Goal: Communication & Community: Ask a question

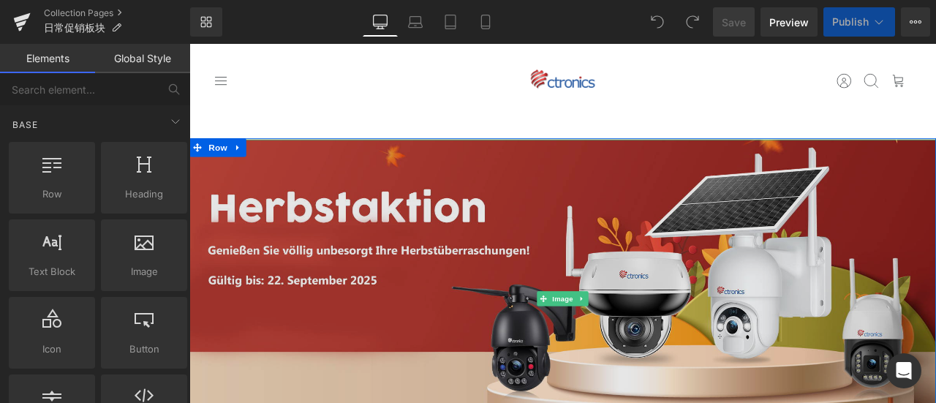
click at [485, 310] on img at bounding box center [631, 346] width 884 height 378
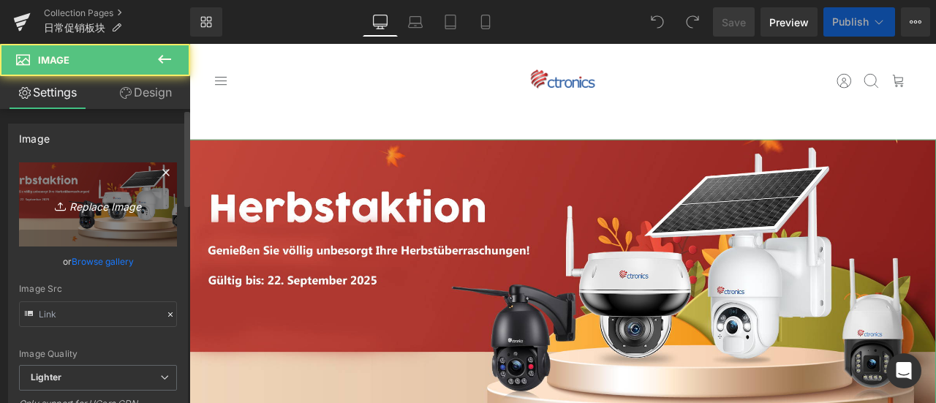
click at [72, 197] on icon "Replace Image" at bounding box center [97, 204] width 117 height 18
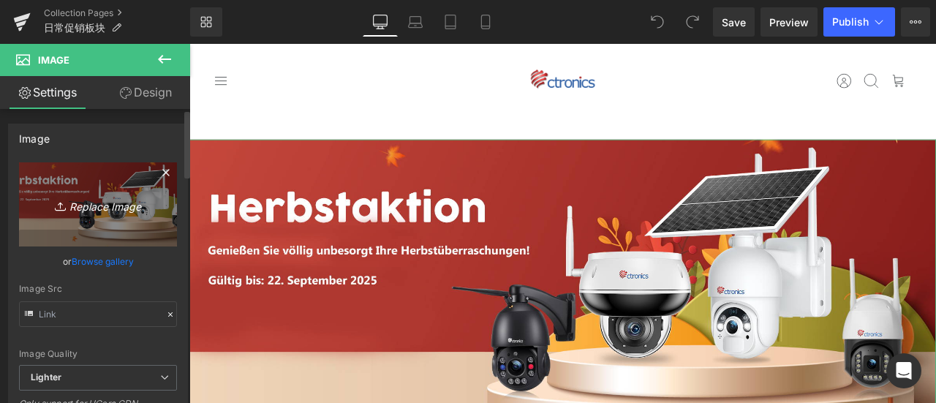
type input "C:\fakepath\促销919.jpg"
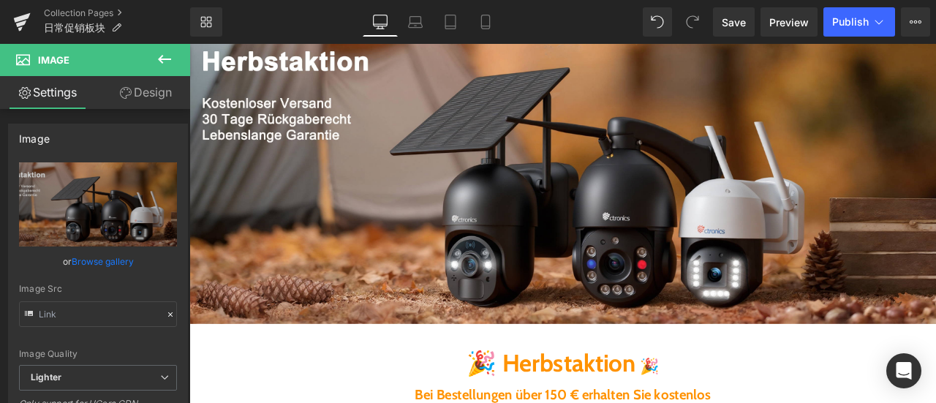
scroll to position [60, 0]
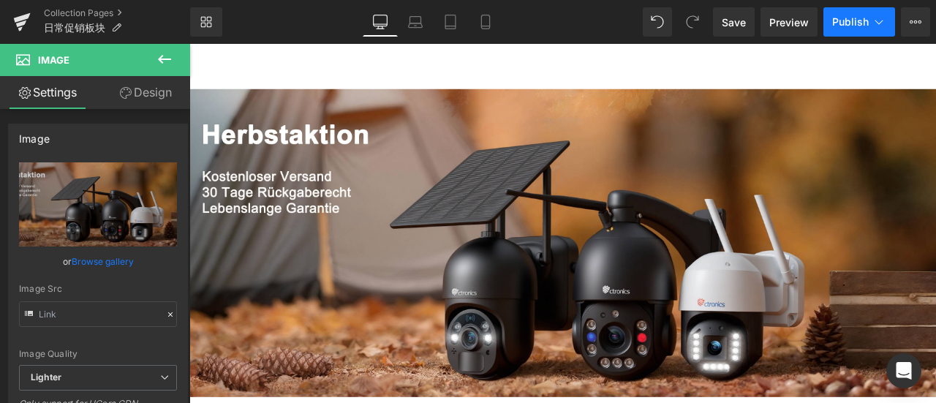
click at [846, 24] on span "Publish" at bounding box center [850, 22] width 37 height 12
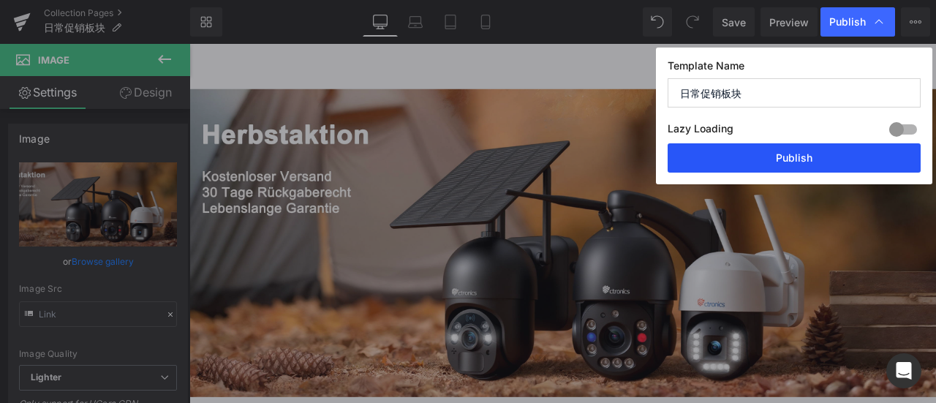
click at [715, 155] on button "Publish" at bounding box center [793, 157] width 253 height 29
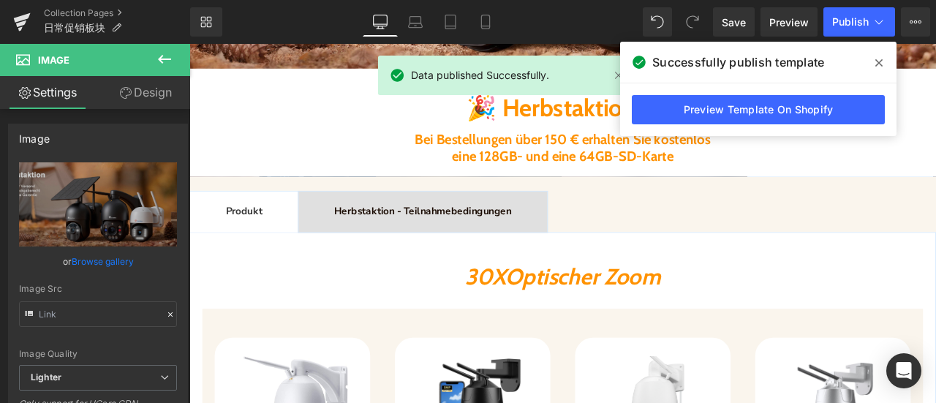
scroll to position [352, 0]
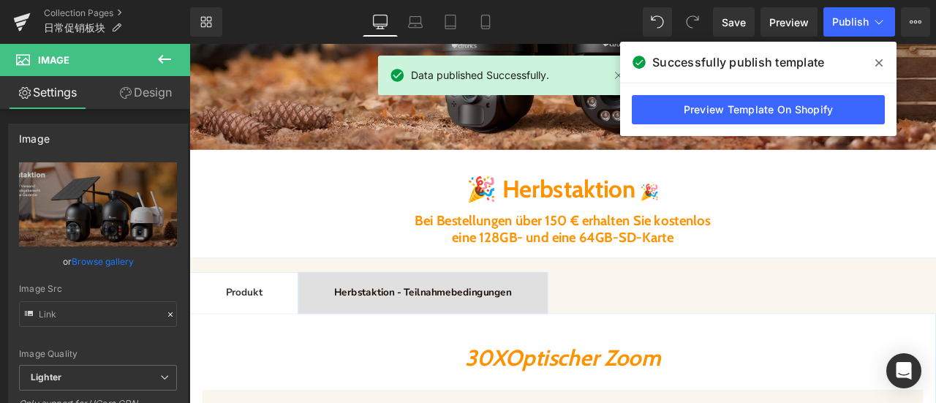
click at [882, 59] on span at bounding box center [878, 62] width 23 height 23
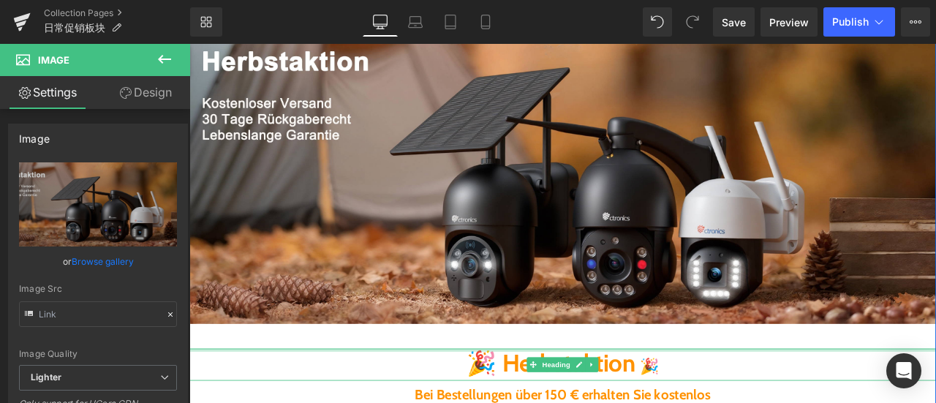
scroll to position [0, 0]
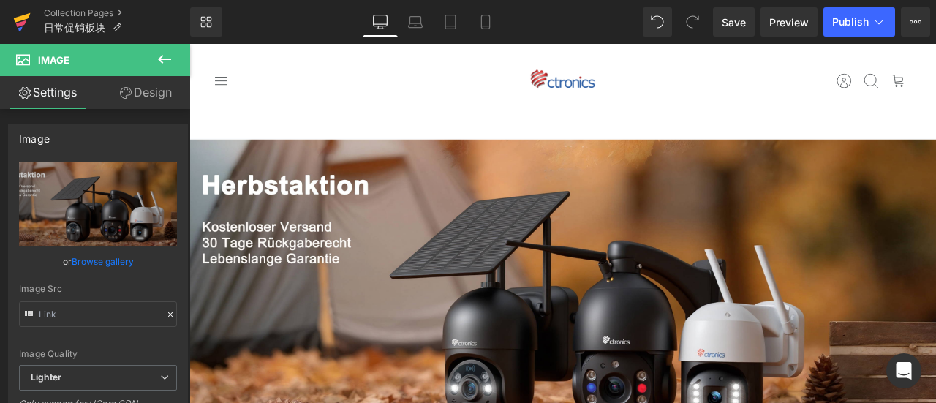
click at [20, 16] on icon at bounding box center [22, 18] width 17 height 10
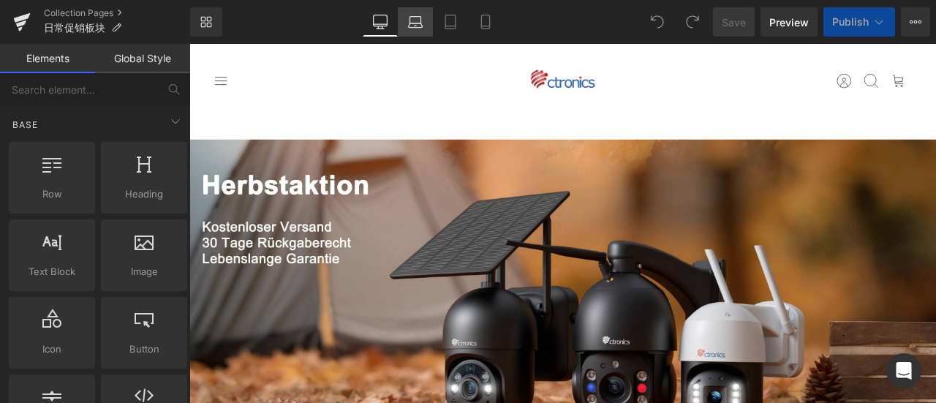
click at [421, 23] on icon at bounding box center [415, 25] width 14 height 4
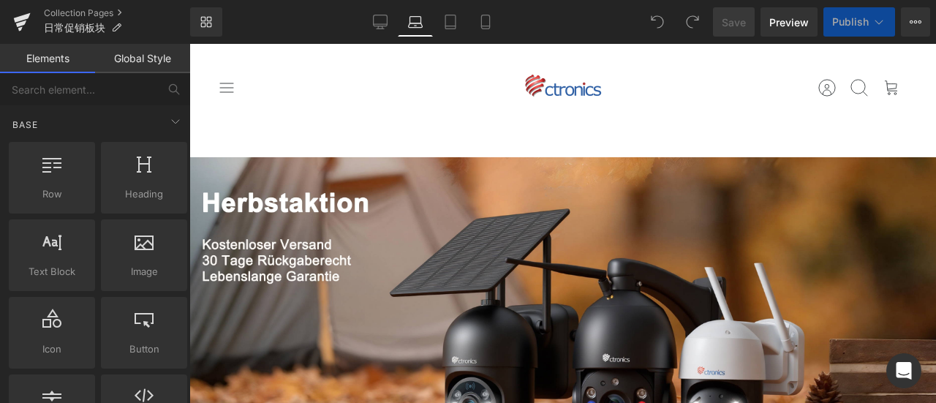
scroll to position [111, 0]
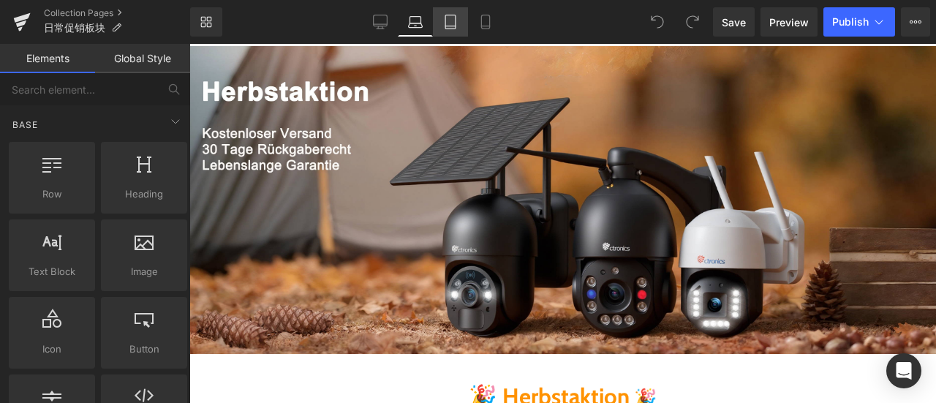
click at [456, 24] on icon at bounding box center [450, 22] width 15 height 15
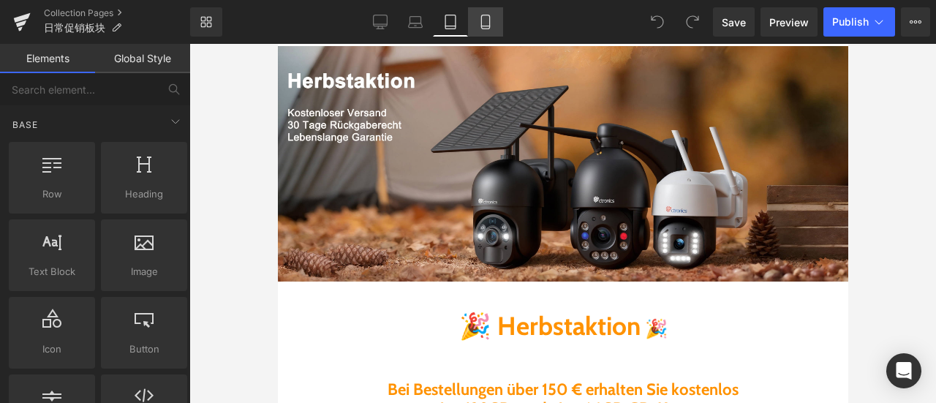
click at [489, 26] on icon at bounding box center [485, 22] width 8 height 14
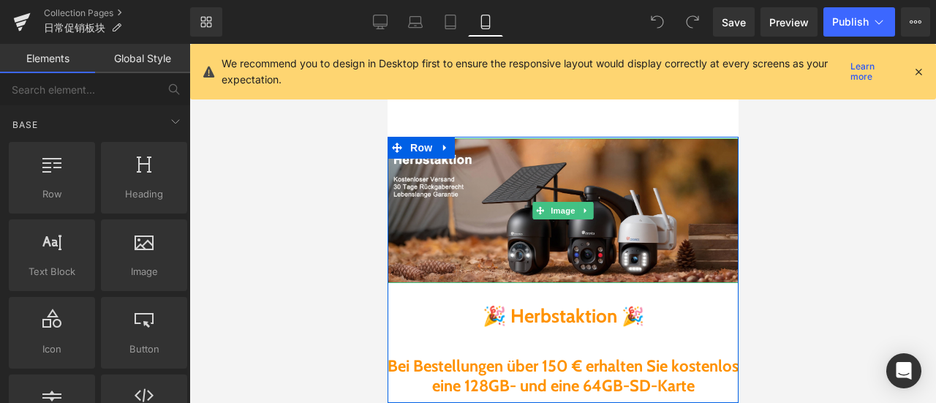
scroll to position [0, 0]
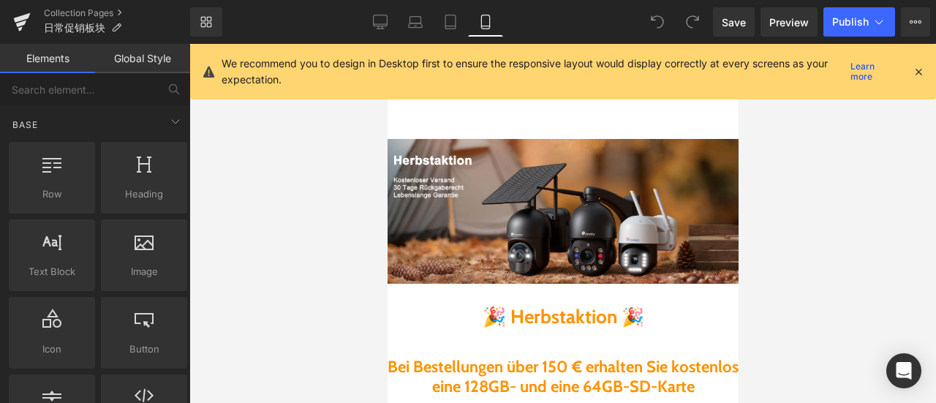
click at [919, 72] on icon at bounding box center [918, 71] width 13 height 13
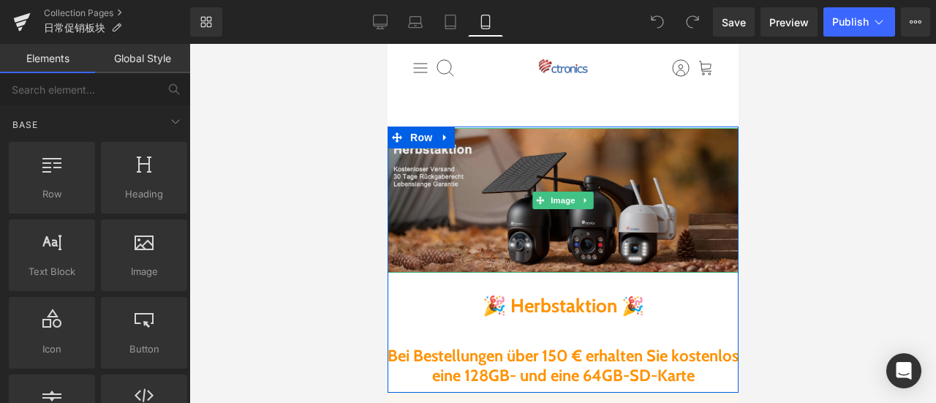
scroll to position [146, 0]
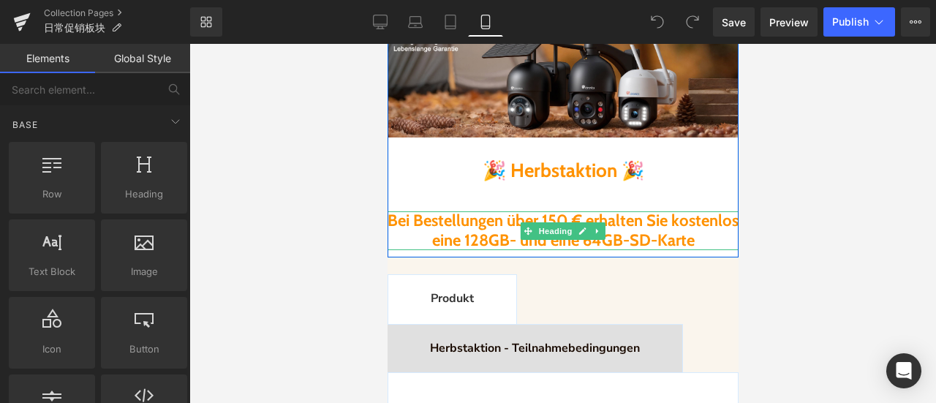
click at [607, 230] on h2 "Bei Bestellungen über 150 € erhalten Sie kostenlos" at bounding box center [562, 220] width 351 height 19
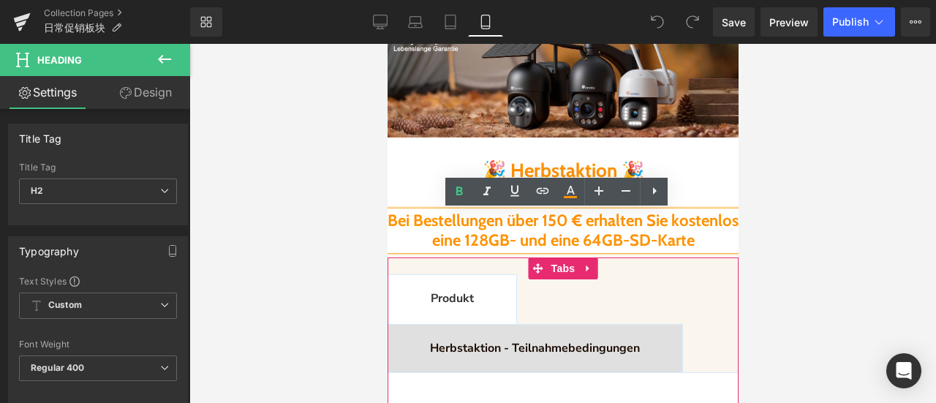
click at [387, 44] on div at bounding box center [387, 44] width 0 height 0
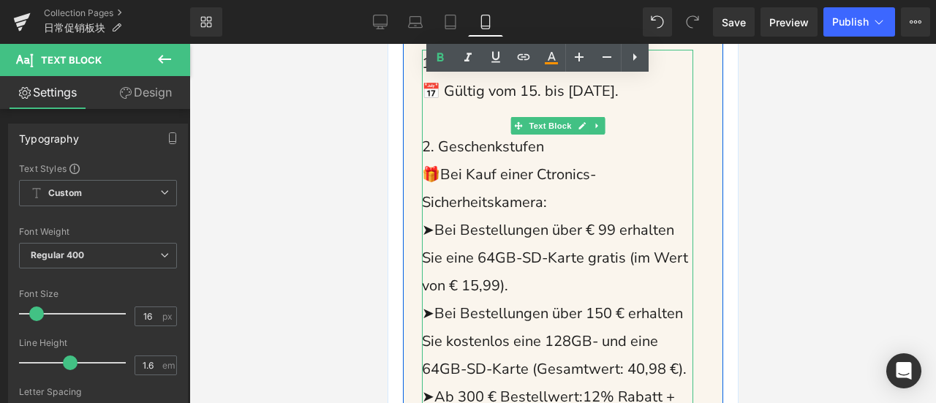
scroll to position [658, 0]
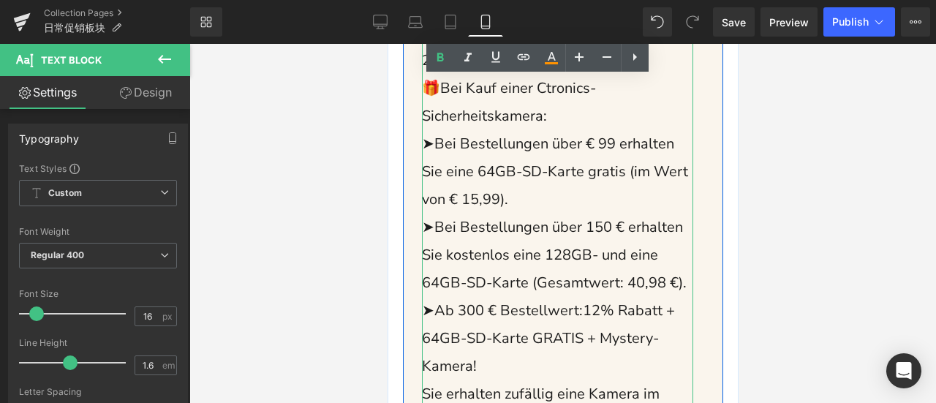
click at [492, 192] on span "➤Bei Bestellungen über € 99 erhalten Sie eine 64GB-SD-Karte gratis (im Wert von…" at bounding box center [554, 171] width 266 height 75
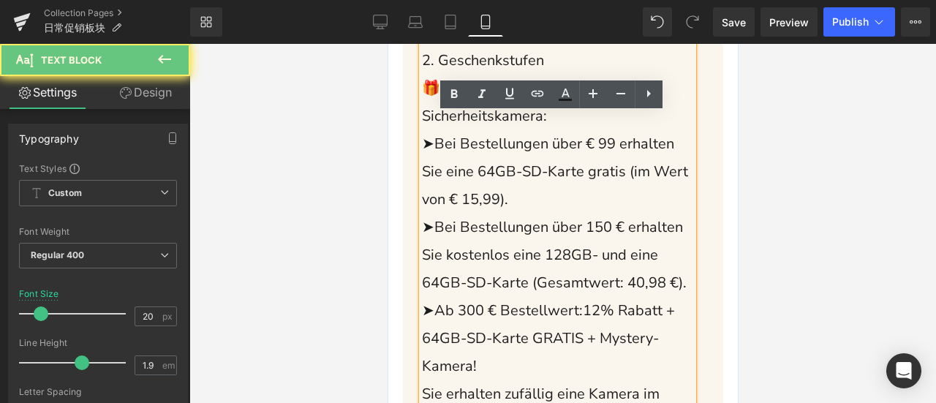
click at [441, 209] on span "➤Bei Bestellungen über € 99 erhalten Sie eine 64GB-SD-Karte gratis (im Wert von…" at bounding box center [554, 171] width 266 height 75
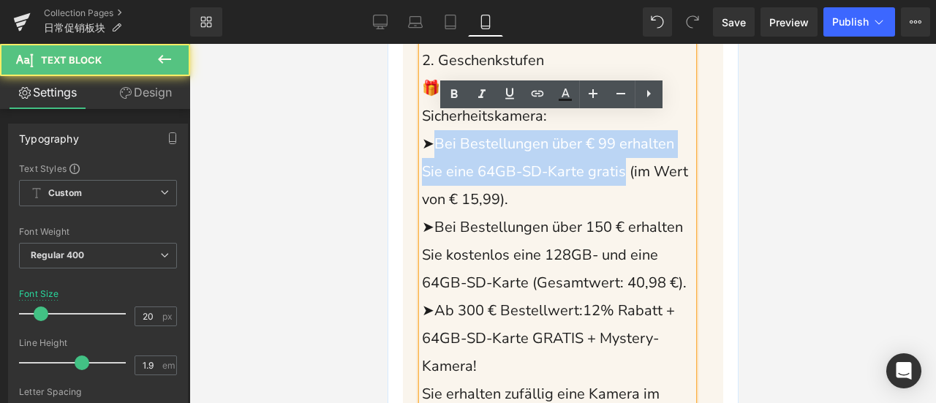
drag, startPoint x: 431, startPoint y: 189, endPoint x: 623, endPoint y: 219, distance: 193.7
click at [623, 209] on span "➤Bei Bestellungen über € 99 erhalten Sie eine 64GB-SD-Karte gratis (im Wert von…" at bounding box center [554, 171] width 266 height 75
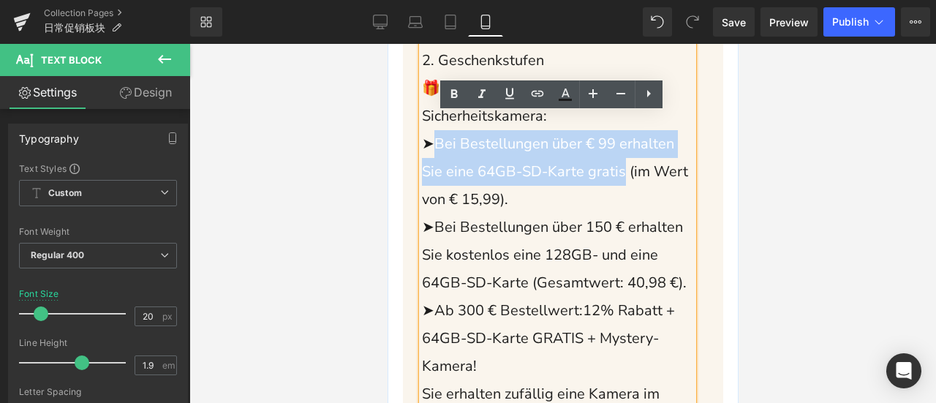
copy span "Bei Bestellungen über € 99 erhalten Sie eine 64GB-SD-Karte gratis"
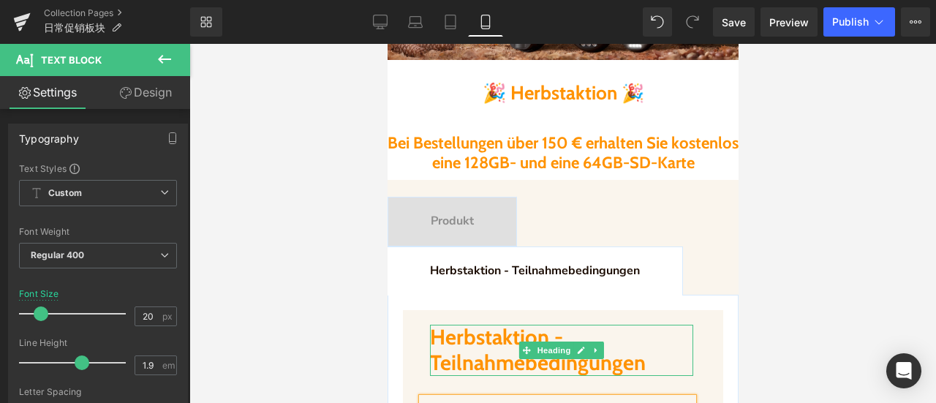
scroll to position [219, 0]
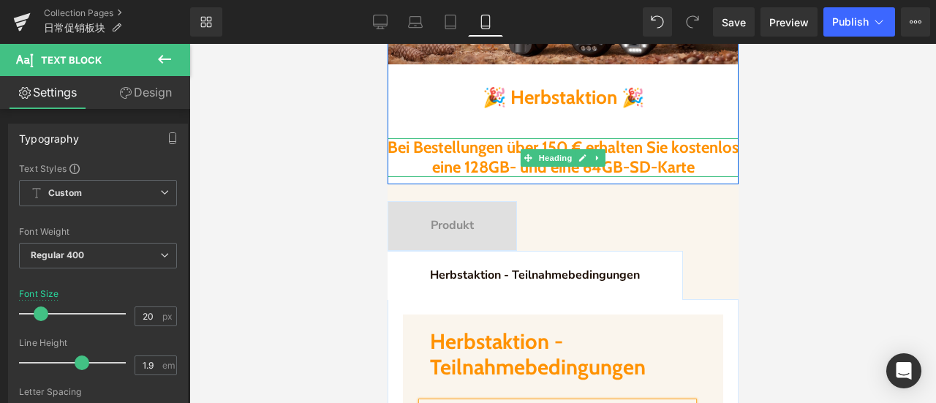
click at [476, 151] on b "Bei Bestellungen über 150 € erhalten Sie kostenlos" at bounding box center [562, 147] width 351 height 20
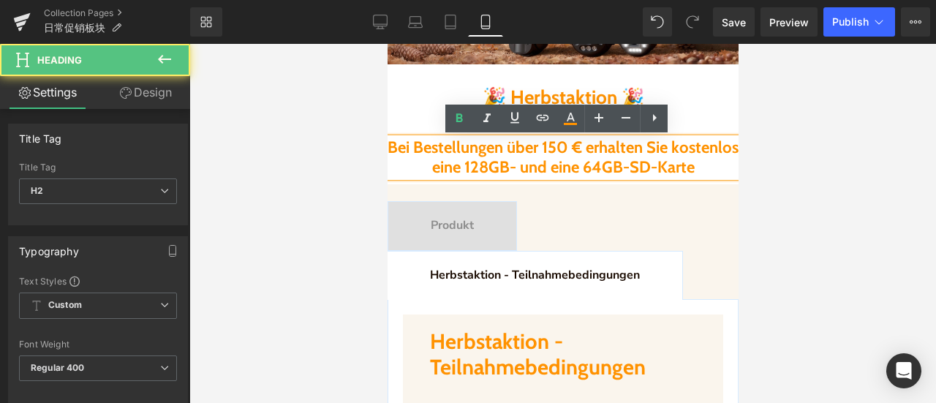
drag, startPoint x: 396, startPoint y: 145, endPoint x: 713, endPoint y: 189, distance: 320.4
click at [713, 177] on div "Bei Bestellungen über 150 € erhalten Sie kostenlos eine 128GB- und eine 64GB-SD…" at bounding box center [562, 157] width 351 height 39
paste div
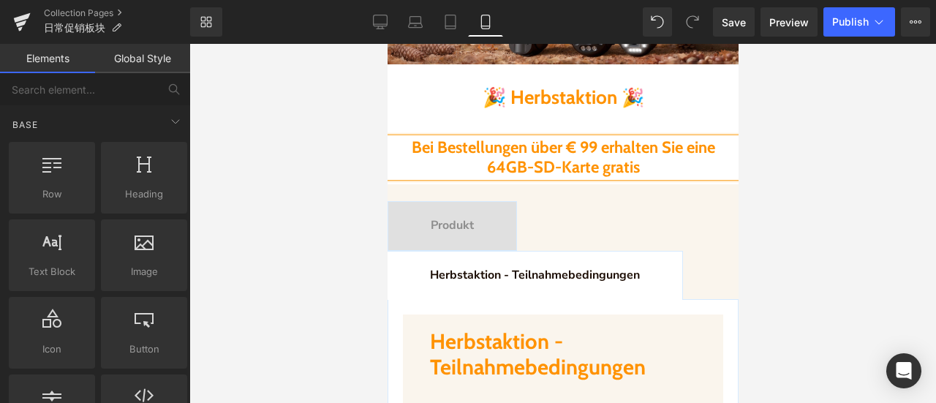
click at [805, 181] on div at bounding box center [562, 223] width 746 height 359
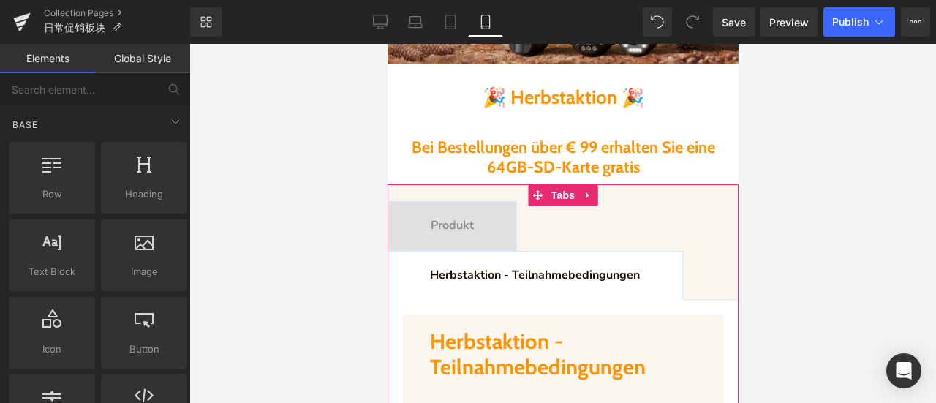
click at [459, 226] on span "Produkt" at bounding box center [451, 225] width 43 height 16
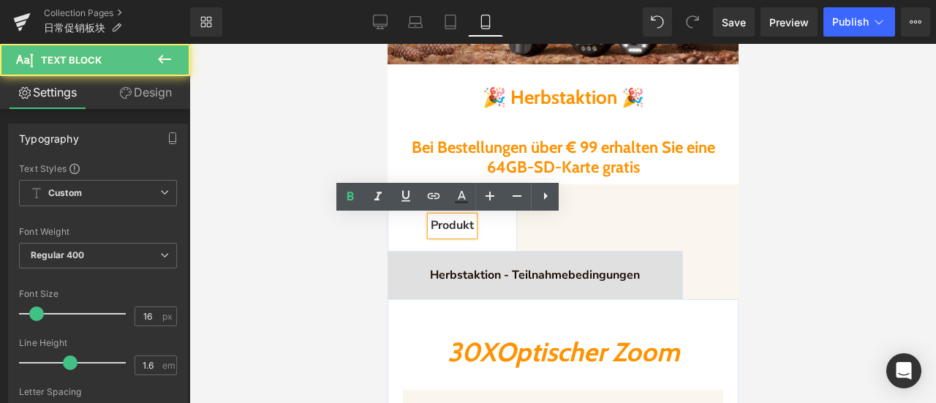
scroll to position [731, 0]
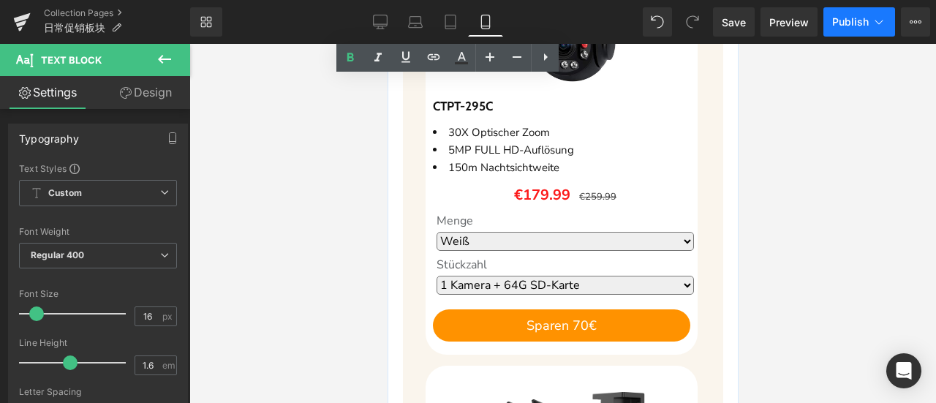
click at [856, 19] on span "Publish" at bounding box center [850, 22] width 37 height 12
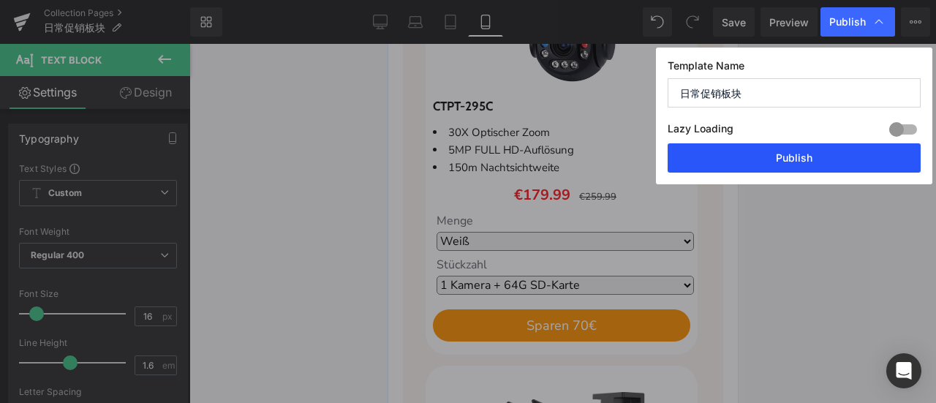
click at [789, 155] on button "Publish" at bounding box center [793, 157] width 253 height 29
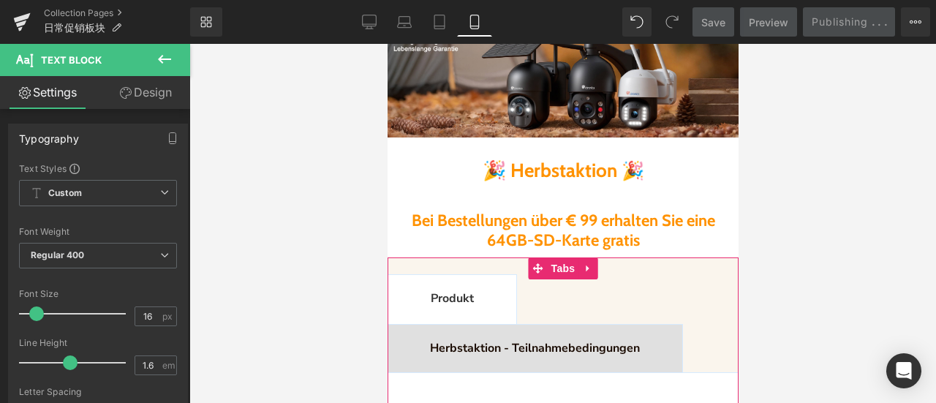
scroll to position [0, 0]
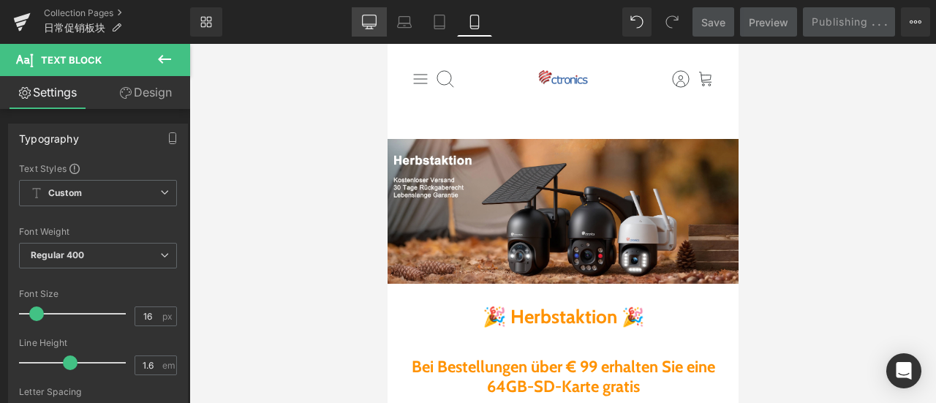
click at [367, 26] on icon at bounding box center [370, 20] width 14 height 11
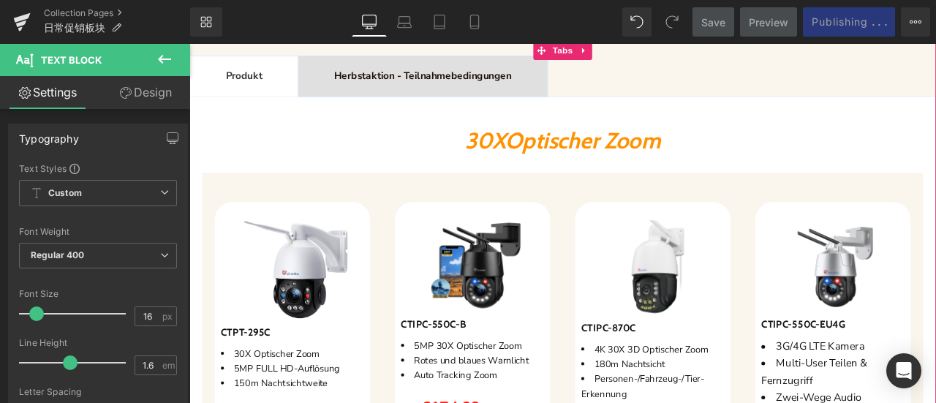
scroll to position [592, 0]
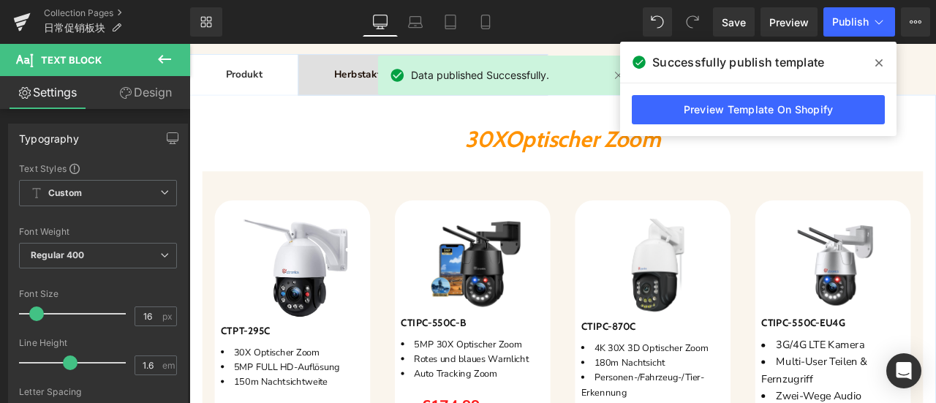
click at [872, 61] on span at bounding box center [878, 62] width 23 height 23
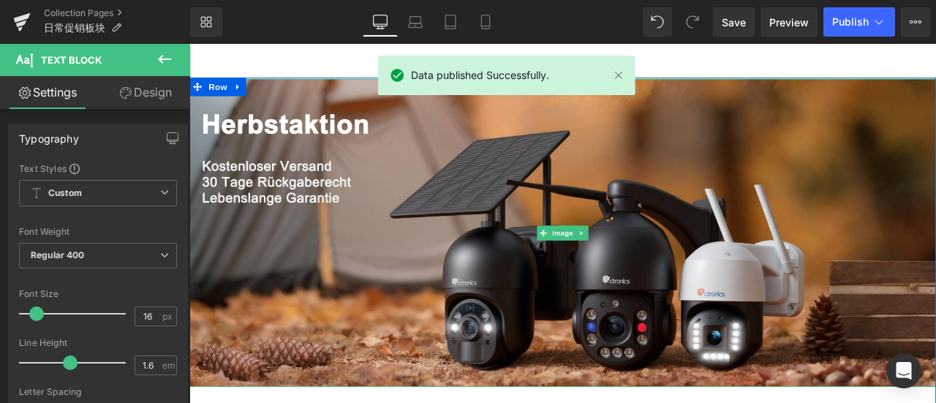
scroll to position [0, 0]
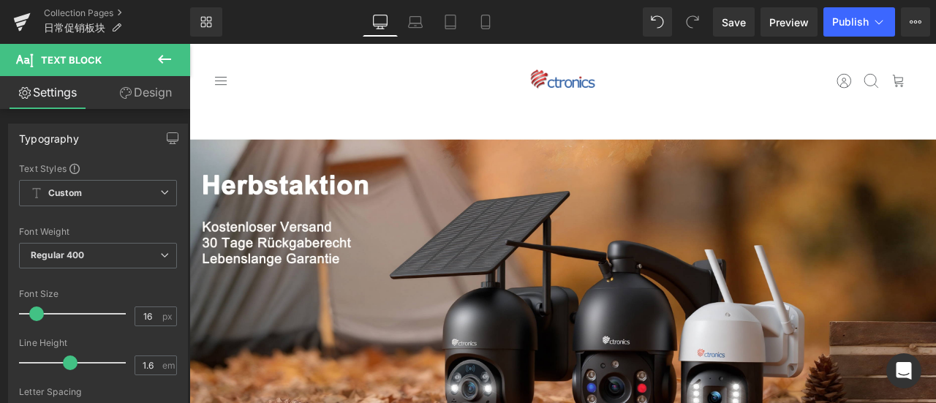
click at [621, 75] on div at bounding box center [506, 76] width 257 height 41
click at [899, 362] on div "Open Intercom Messenger" at bounding box center [903, 371] width 39 height 39
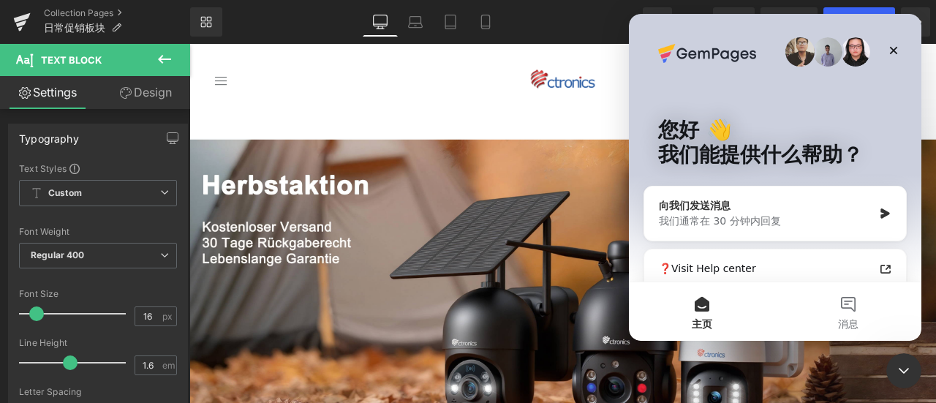
click at [844, 213] on div "向我们发送消息" at bounding box center [766, 205] width 214 height 15
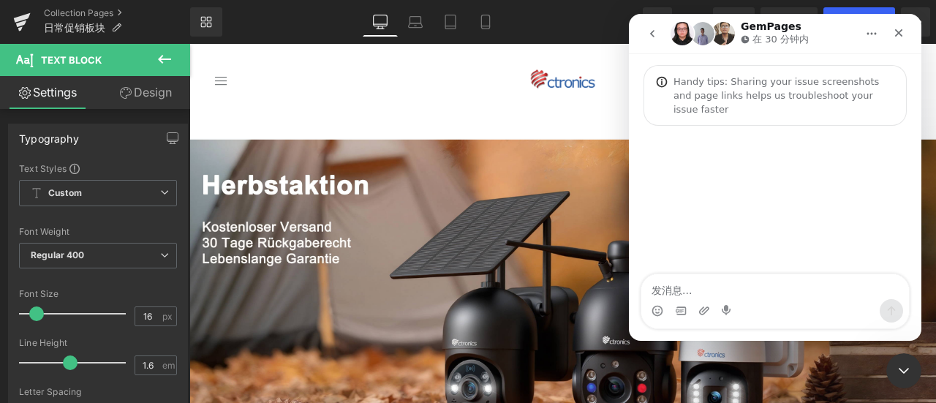
click at [726, 282] on textarea "发消息..." at bounding box center [775, 286] width 268 height 25
type textarea "为什么我改了主图，然而我的页面没有更改？"
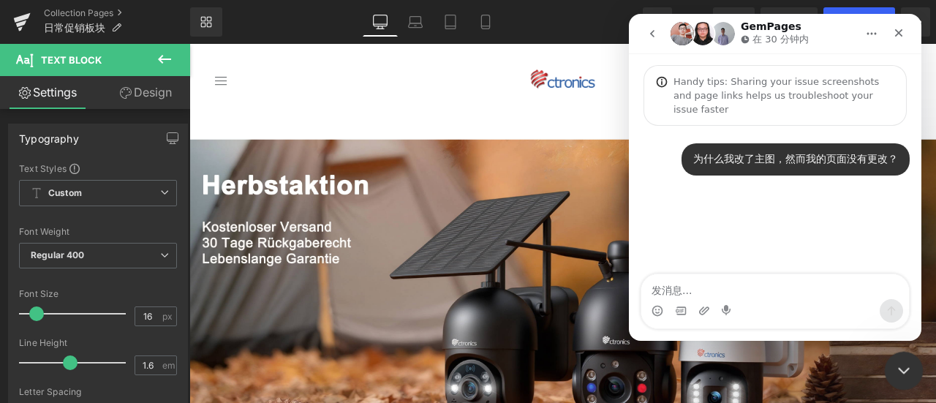
click at [903, 366] on icon "关闭 Intercom Messenger" at bounding box center [901, 369] width 18 height 18
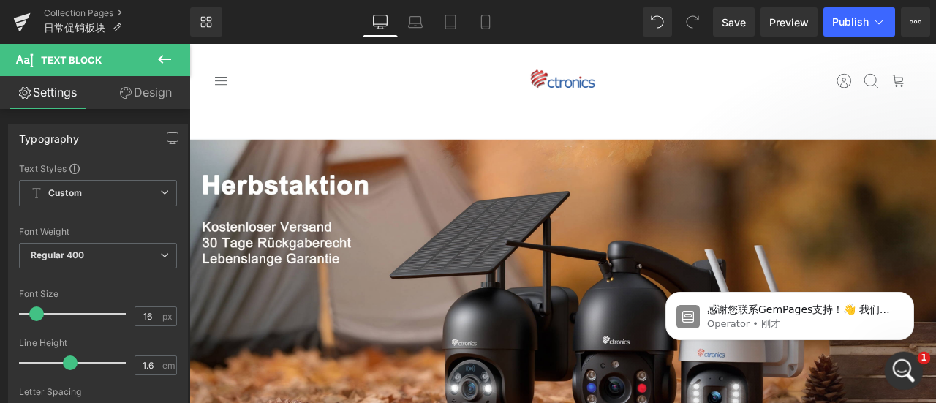
click at [901, 363] on icon "打开 Intercom Messenger" at bounding box center [902, 369] width 24 height 24
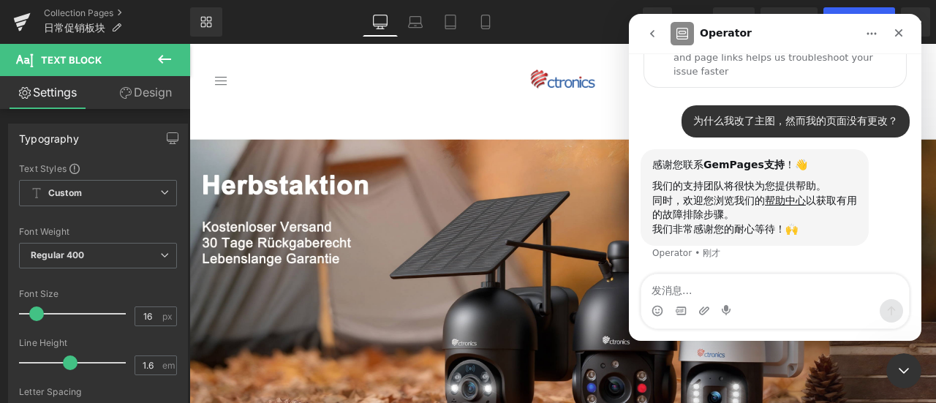
scroll to position [38, 0]
click at [735, 288] on textarea "发消息..." at bounding box center [775, 286] width 268 height 25
type textarea "id=1670482768"
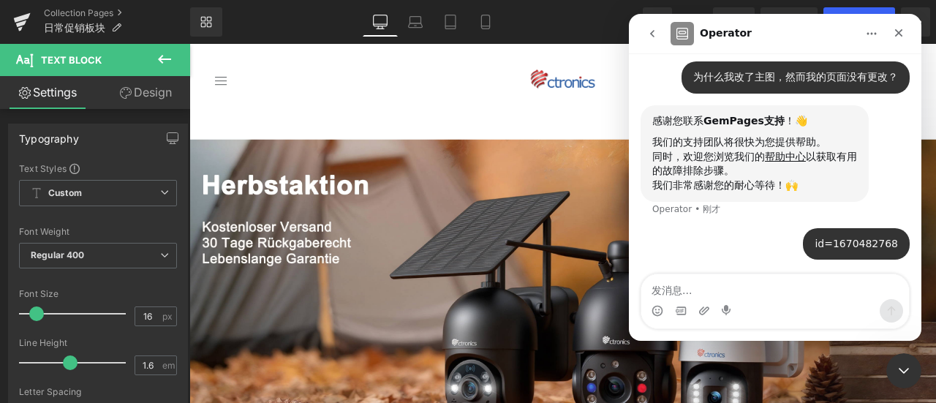
scroll to position [82, 0]
click at [903, 365] on icon "关闭 Intercom Messenger" at bounding box center [901, 369] width 18 height 18
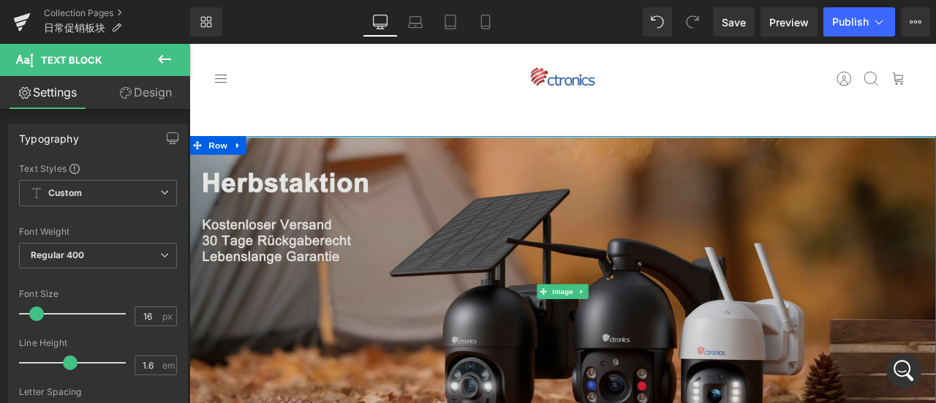
scroll to position [0, 0]
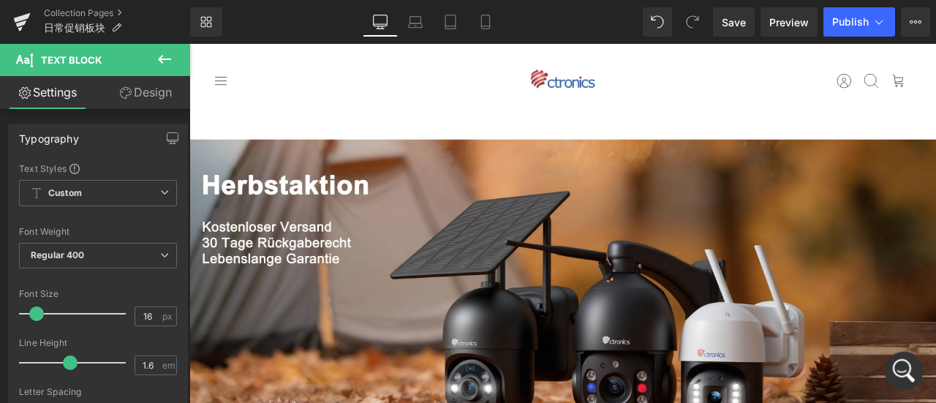
click at [903, 364] on icon "打开 Intercom Messenger" at bounding box center [902, 369] width 24 height 24
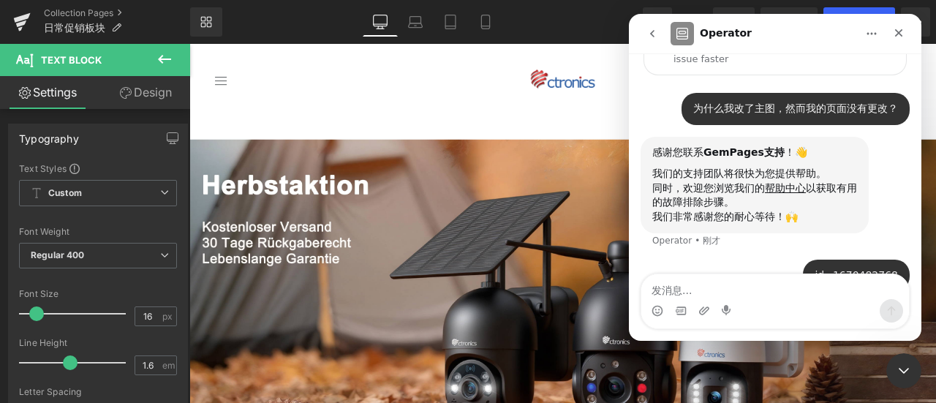
scroll to position [82, 0]
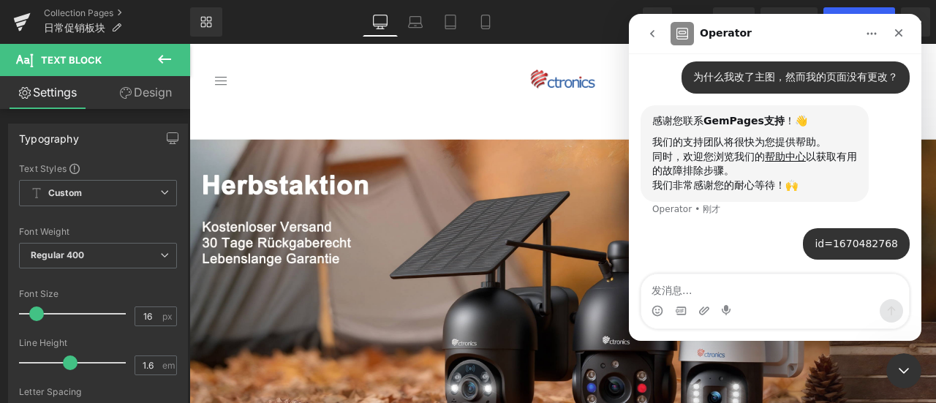
click at [703, 287] on textarea "发消息..." at bounding box center [775, 286] width 268 height 25
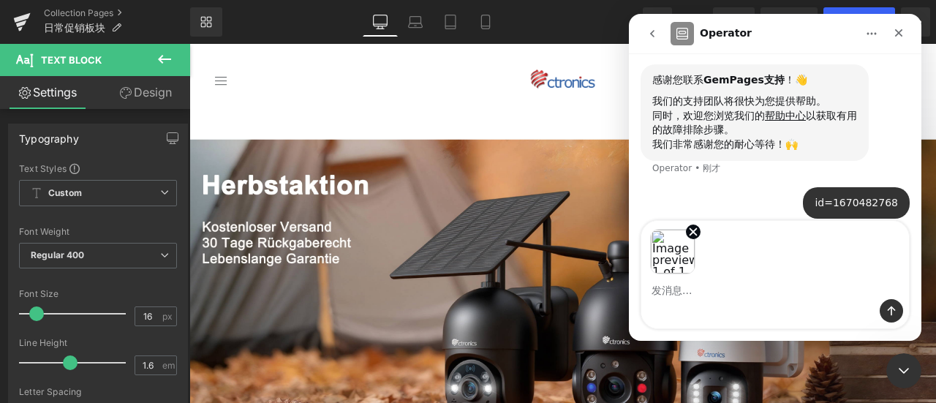
scroll to position [135, 0]
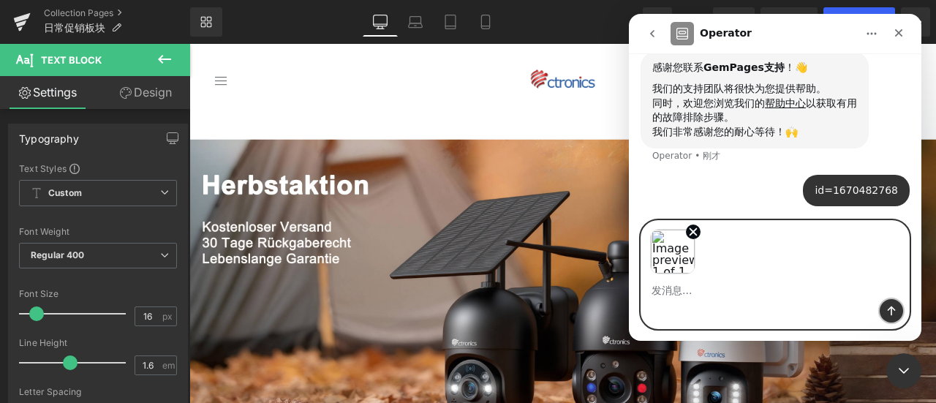
click at [895, 309] on icon "发送消息…" at bounding box center [891, 311] width 8 height 10
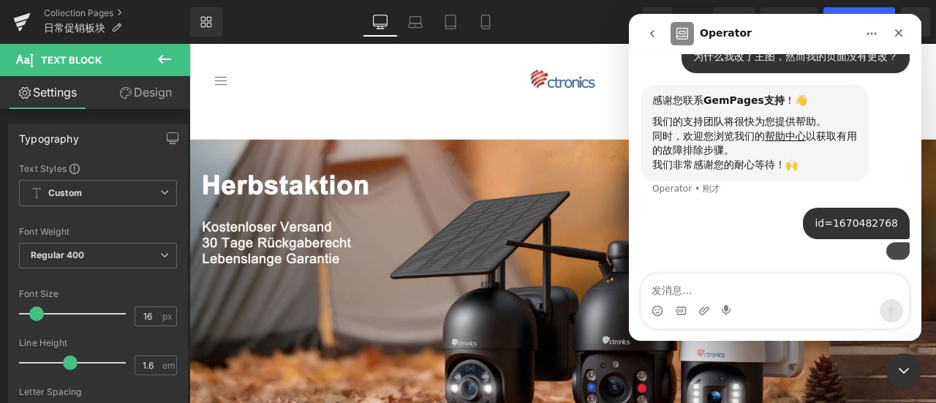
scroll to position [186, 0]
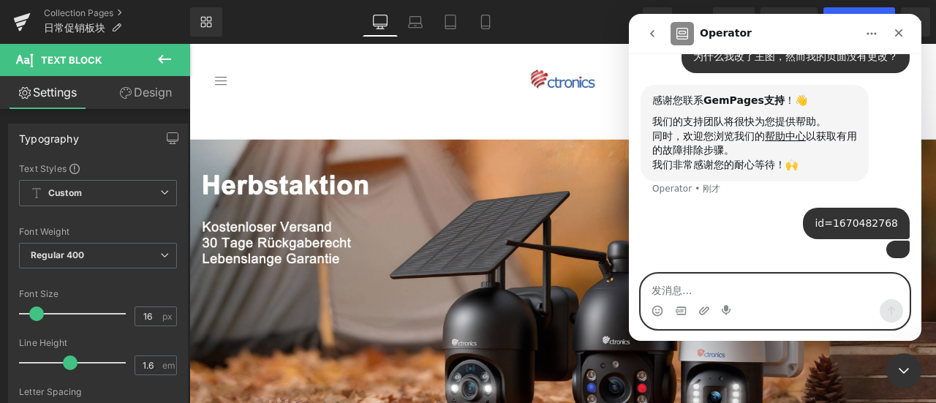
click at [776, 292] on textarea "发消息..." at bounding box center [775, 286] width 268 height 25
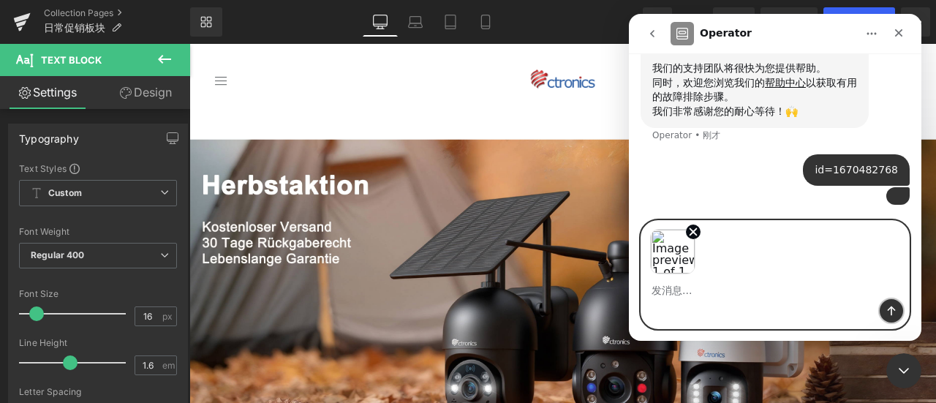
click at [888, 310] on icon "发送消息…" at bounding box center [891, 311] width 8 height 10
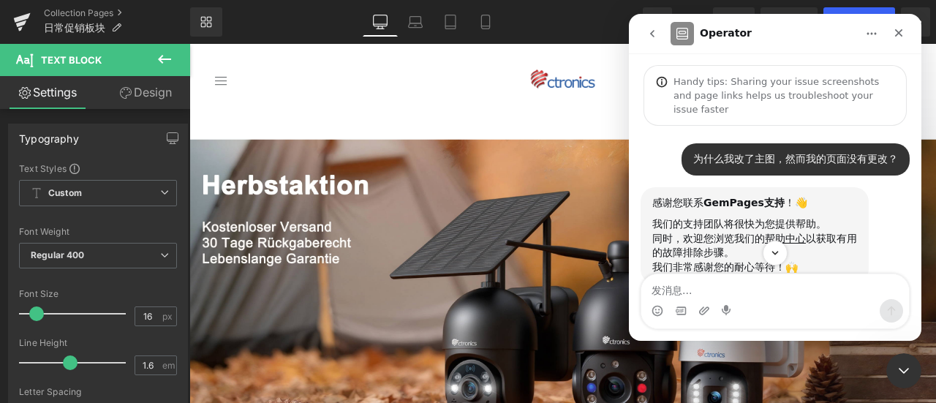
scroll to position [289, 0]
